Goal: Task Accomplishment & Management: Use online tool/utility

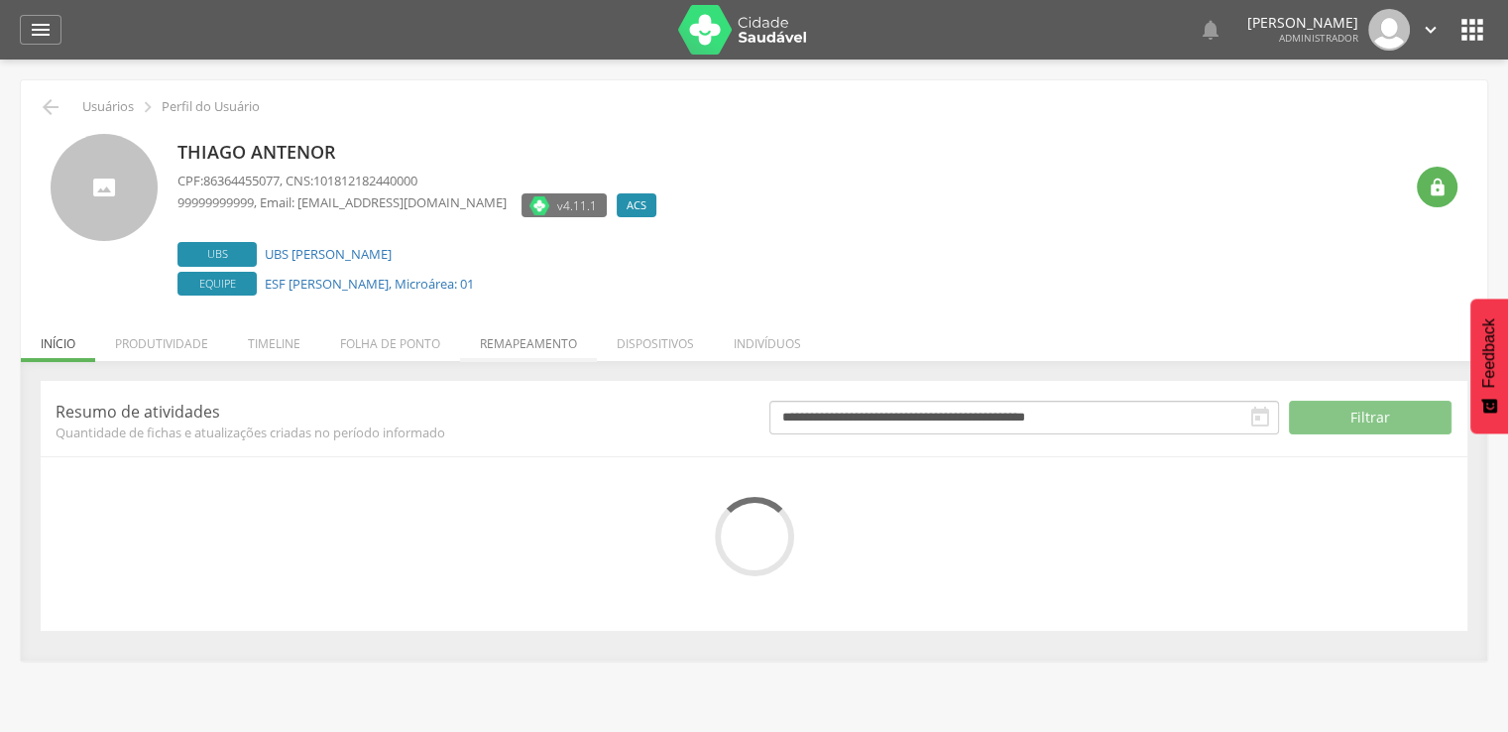
click at [568, 351] on li "Remapeamento" at bounding box center [528, 338] width 137 height 47
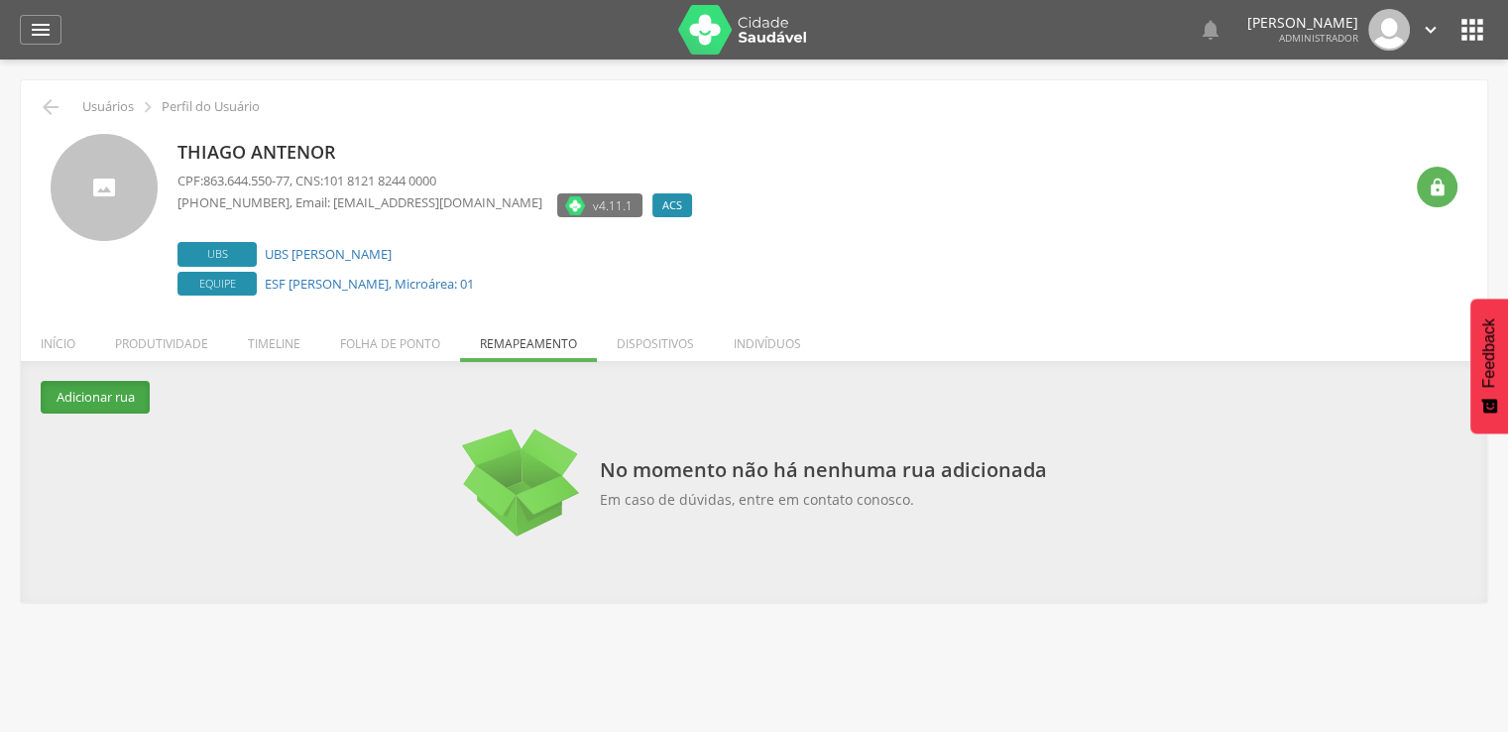
click at [136, 387] on button "Adicionar rua" at bounding box center [95, 397] width 109 height 33
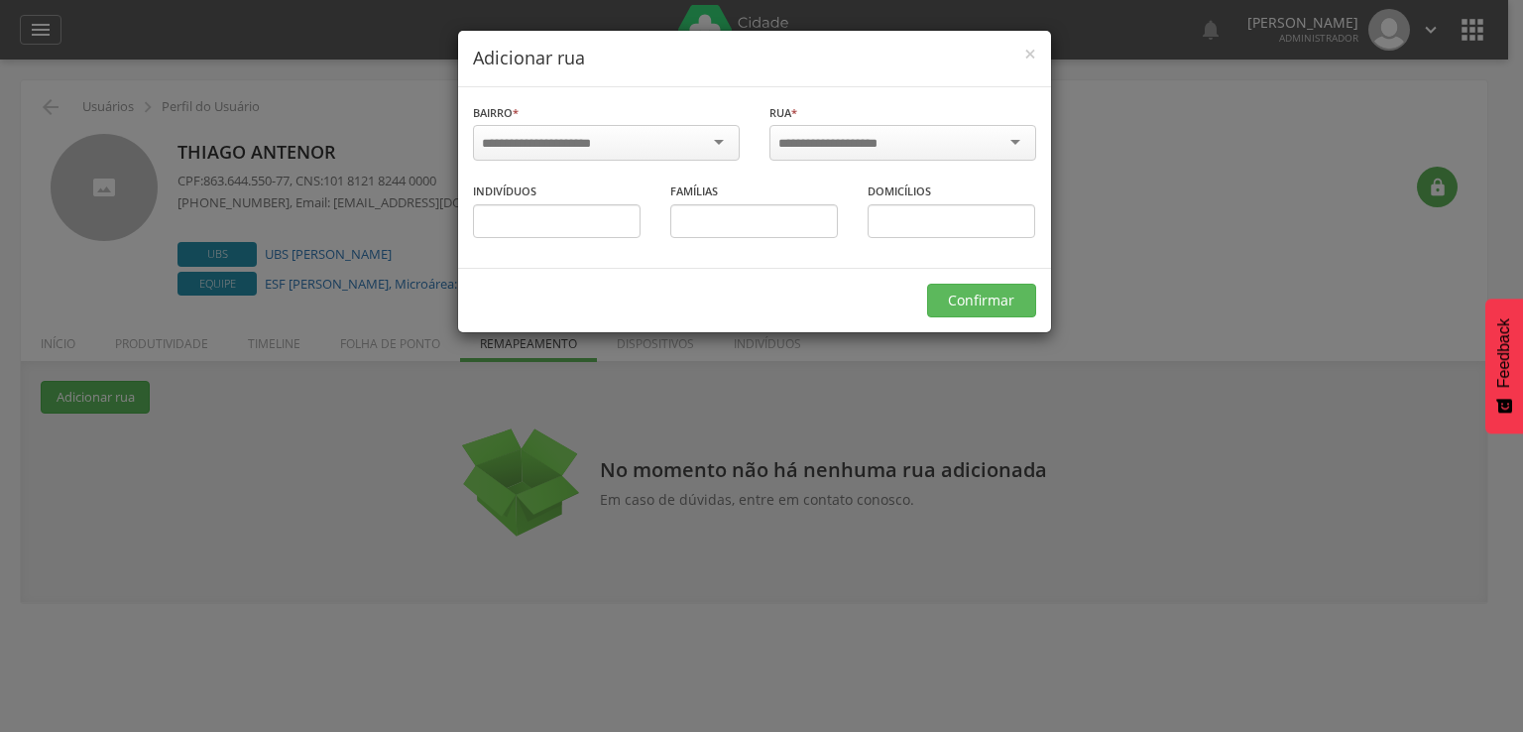
click at [526, 153] on div at bounding box center [606, 143] width 267 height 36
click at [837, 161] on div at bounding box center [903, 145] width 267 height 41
click at [845, 151] on div at bounding box center [903, 143] width 267 height 36
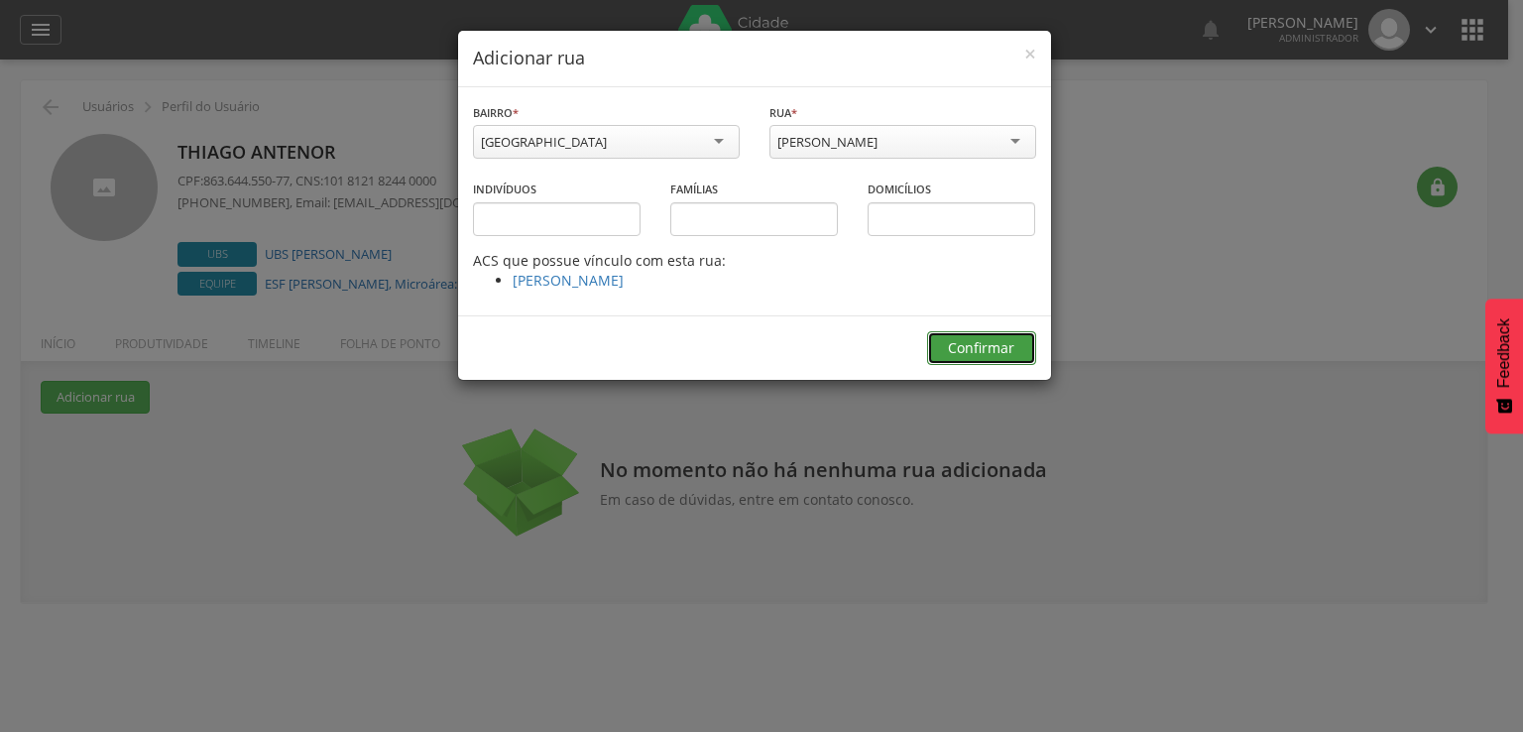
click at [972, 338] on button "Confirmar" at bounding box center [981, 348] width 109 height 34
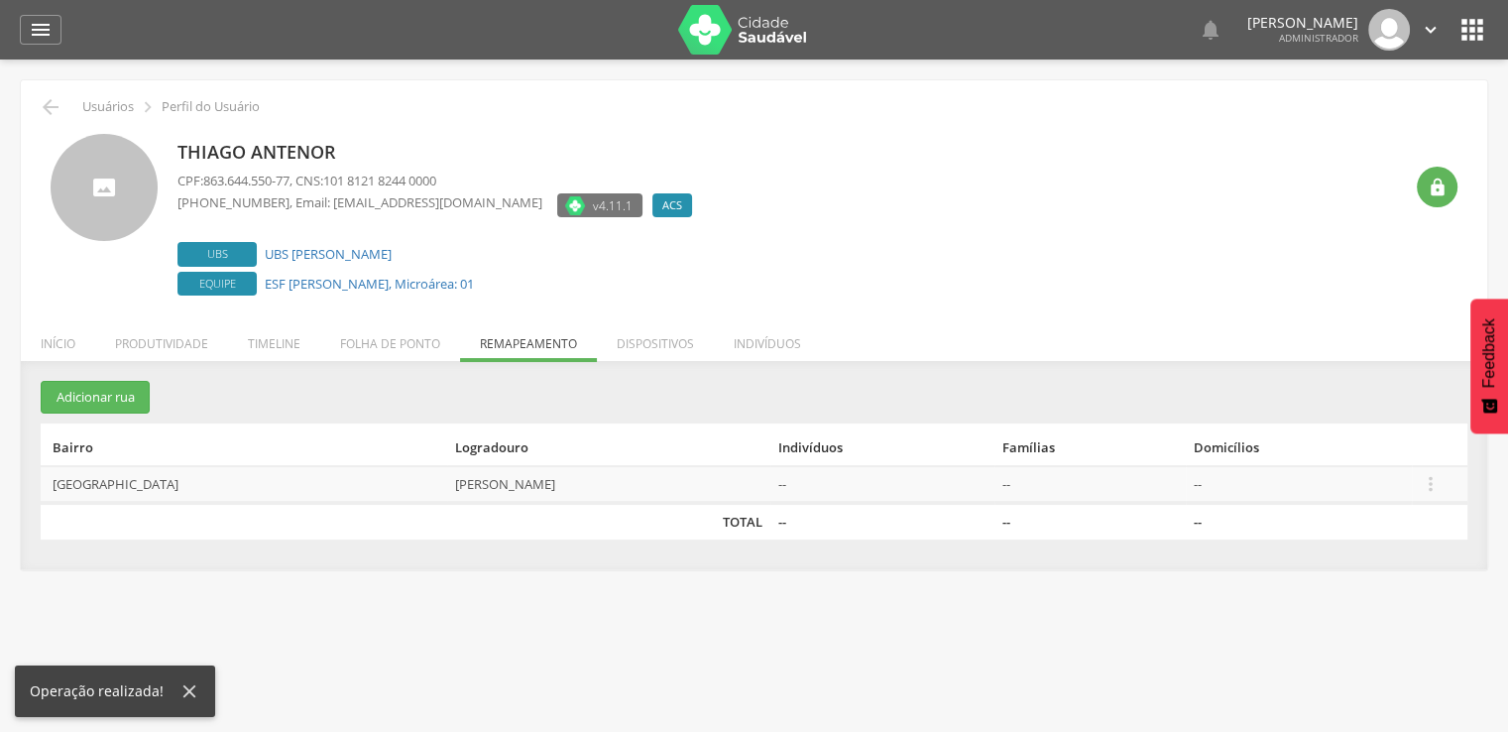
click at [99, 423] on th "Bairro" at bounding box center [244, 444] width 407 height 43
click at [127, 413] on section "Adicionar rua Bairro Logradouro Indivíduos Famílias Domicílios [GEOGRAPHIC_DATA…" at bounding box center [754, 460] width 1427 height 158
click at [131, 401] on button "Adicionar rua" at bounding box center [95, 397] width 109 height 33
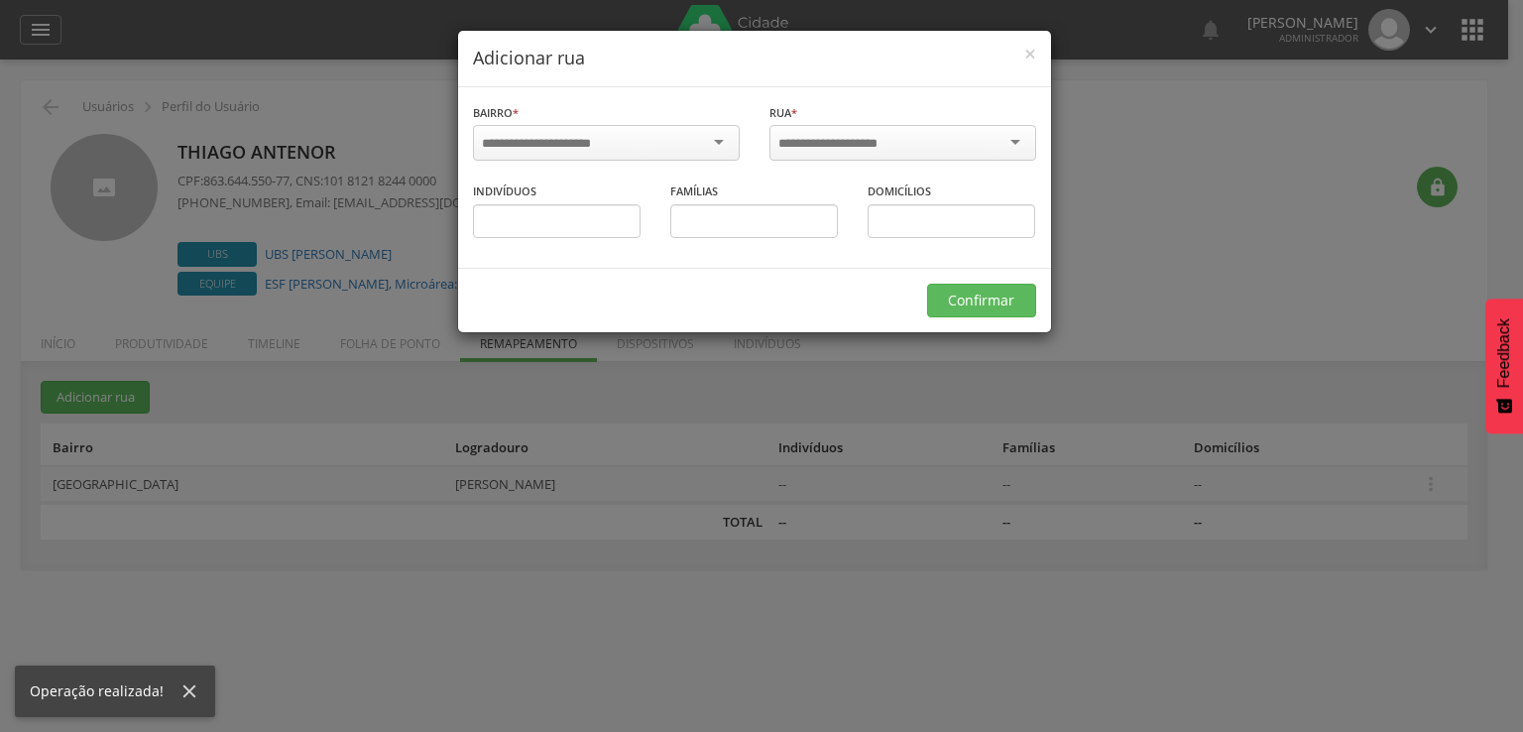
click at [577, 155] on div at bounding box center [606, 143] width 267 height 36
click at [865, 147] on input "select-one" at bounding box center [842, 144] width 126 height 18
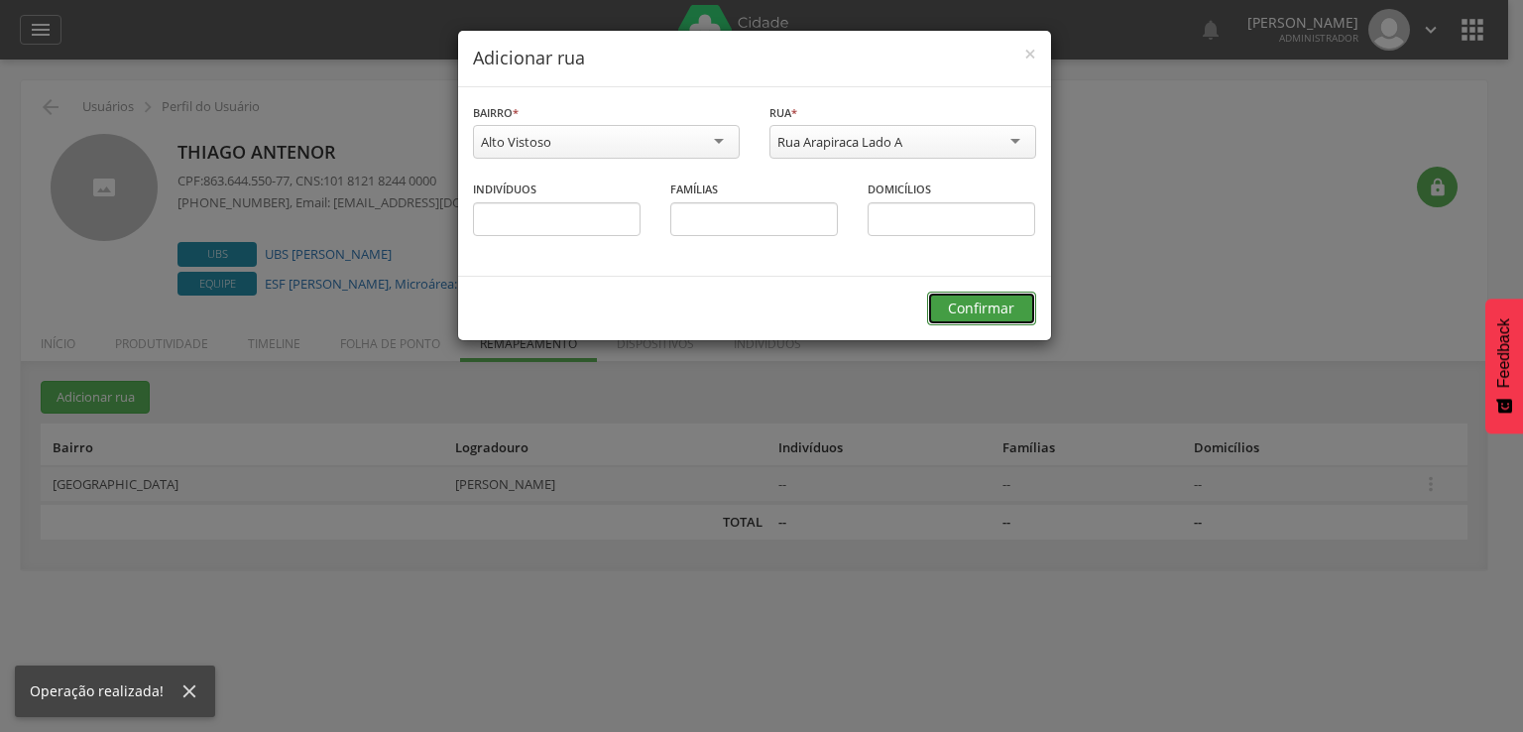
click at [960, 303] on button "Confirmar" at bounding box center [981, 309] width 109 height 34
